Goal: Information Seeking & Learning: Learn about a topic

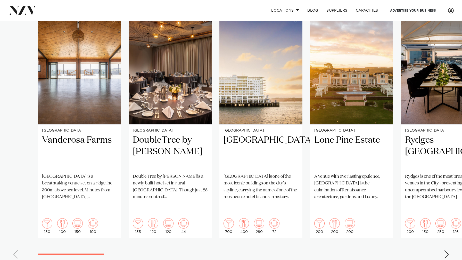
scroll to position [370, 0]
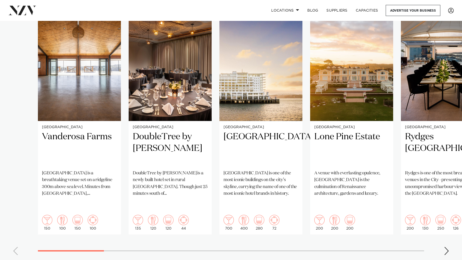
click at [449, 236] on swiper-container "Auckland Vanderosa Farms [GEOGRAPHIC_DATA] is a breathtaking venue set on a rid…" at bounding box center [231, 135] width 462 height 250
click at [445, 247] on div "Next slide" at bounding box center [446, 251] width 5 height 8
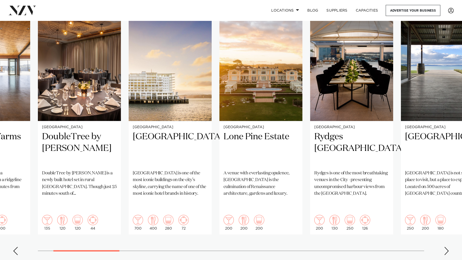
click at [445, 247] on div "Next slide" at bounding box center [446, 251] width 5 height 8
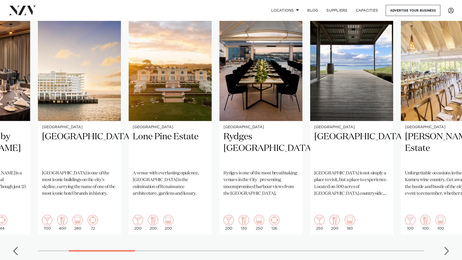
click at [445, 247] on div "Next slide" at bounding box center [446, 251] width 5 height 8
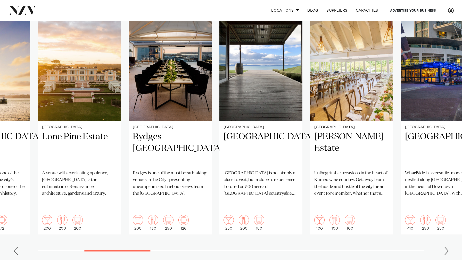
click at [445, 247] on div "Next slide" at bounding box center [446, 251] width 5 height 8
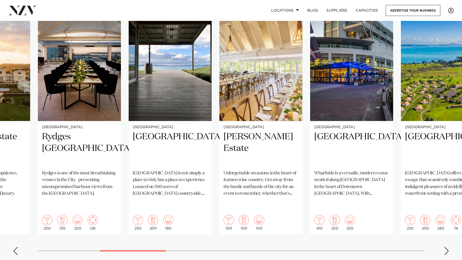
click at [445, 247] on div "Next slide" at bounding box center [446, 251] width 5 height 8
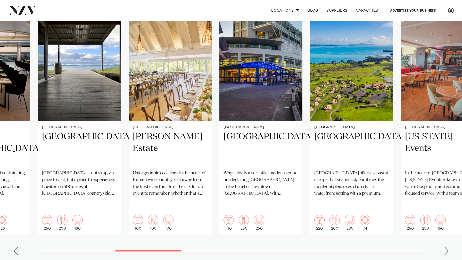
click at [445, 247] on div "Next slide" at bounding box center [446, 251] width 5 height 8
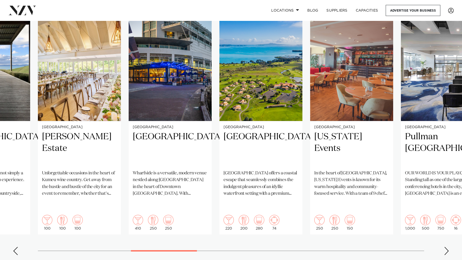
click at [445, 247] on div "Next slide" at bounding box center [446, 251] width 5 height 8
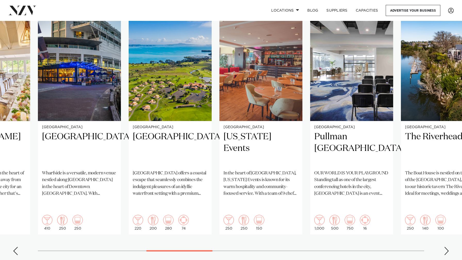
click at [445, 247] on div "Next slide" at bounding box center [446, 251] width 5 height 8
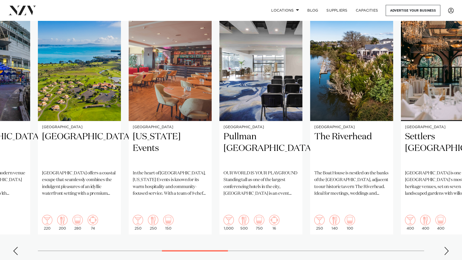
click at [445, 247] on div "Next slide" at bounding box center [446, 251] width 5 height 8
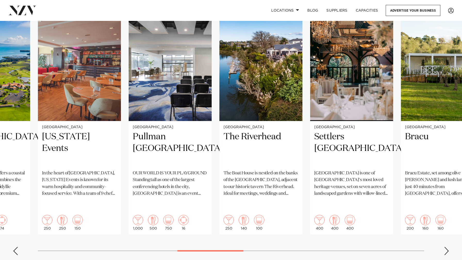
click at [445, 247] on div "Next slide" at bounding box center [446, 251] width 5 height 8
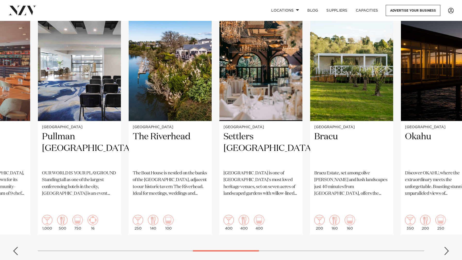
click at [445, 247] on div "Next slide" at bounding box center [446, 251] width 5 height 8
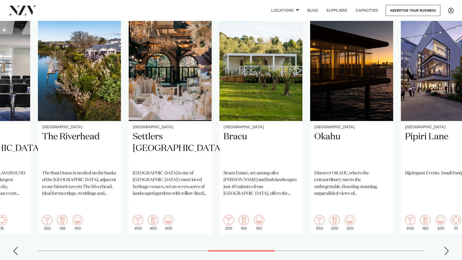
click at [445, 247] on div "Next slide" at bounding box center [446, 251] width 5 height 8
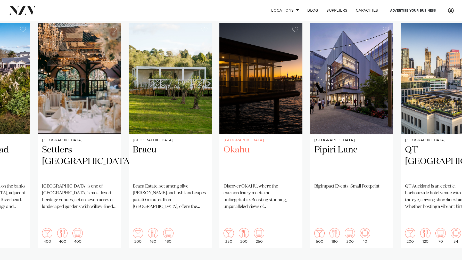
scroll to position [355, 0]
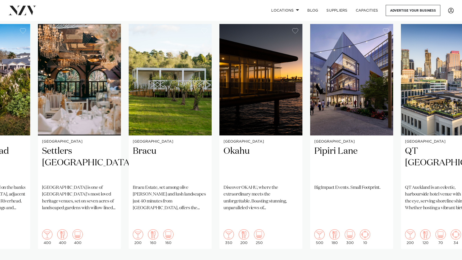
click at [445, 260] on div "Next slide" at bounding box center [446, 265] width 5 height 8
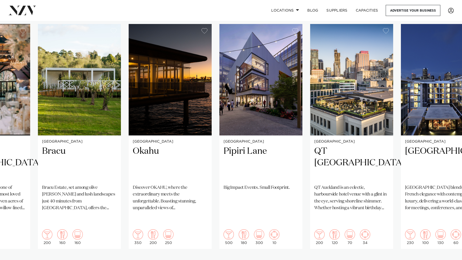
click at [445, 260] on div "Next slide" at bounding box center [446, 265] width 5 height 8
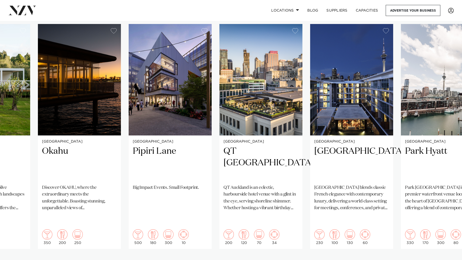
click at [445, 260] on div "Next slide" at bounding box center [446, 265] width 5 height 8
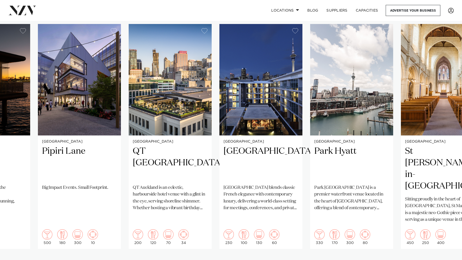
click at [445, 260] on div "Next slide" at bounding box center [446, 265] width 5 height 8
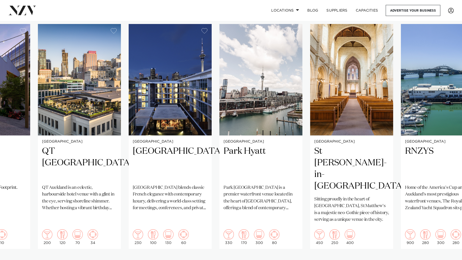
click at [445, 260] on div "Next slide" at bounding box center [446, 265] width 5 height 8
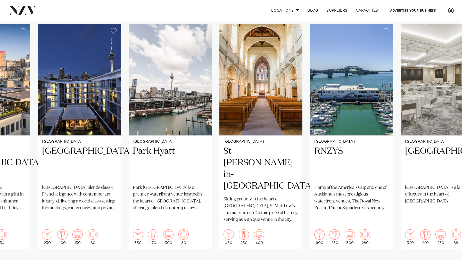
click at [445, 260] on div "Next slide" at bounding box center [446, 265] width 5 height 8
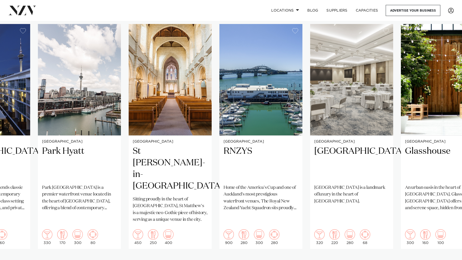
click at [445, 260] on div "Next slide" at bounding box center [446, 265] width 5 height 8
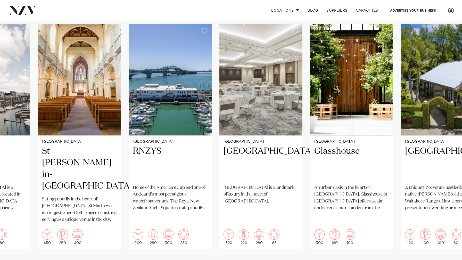
click at [445, 260] on div "Next slide" at bounding box center [446, 265] width 5 height 8
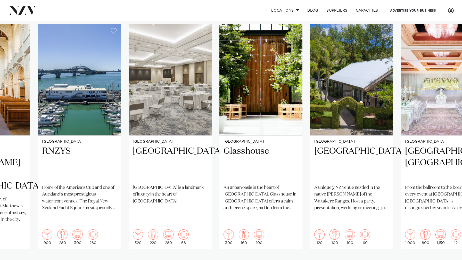
click at [445, 260] on div "Next slide" at bounding box center [446, 265] width 5 height 8
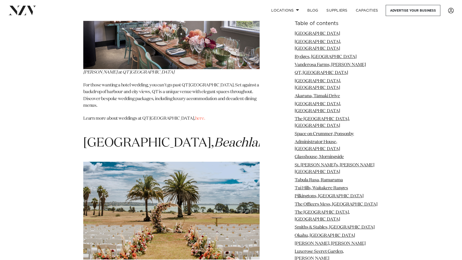
scroll to position [1567, 0]
